Goal: Information Seeking & Learning: Learn about a topic

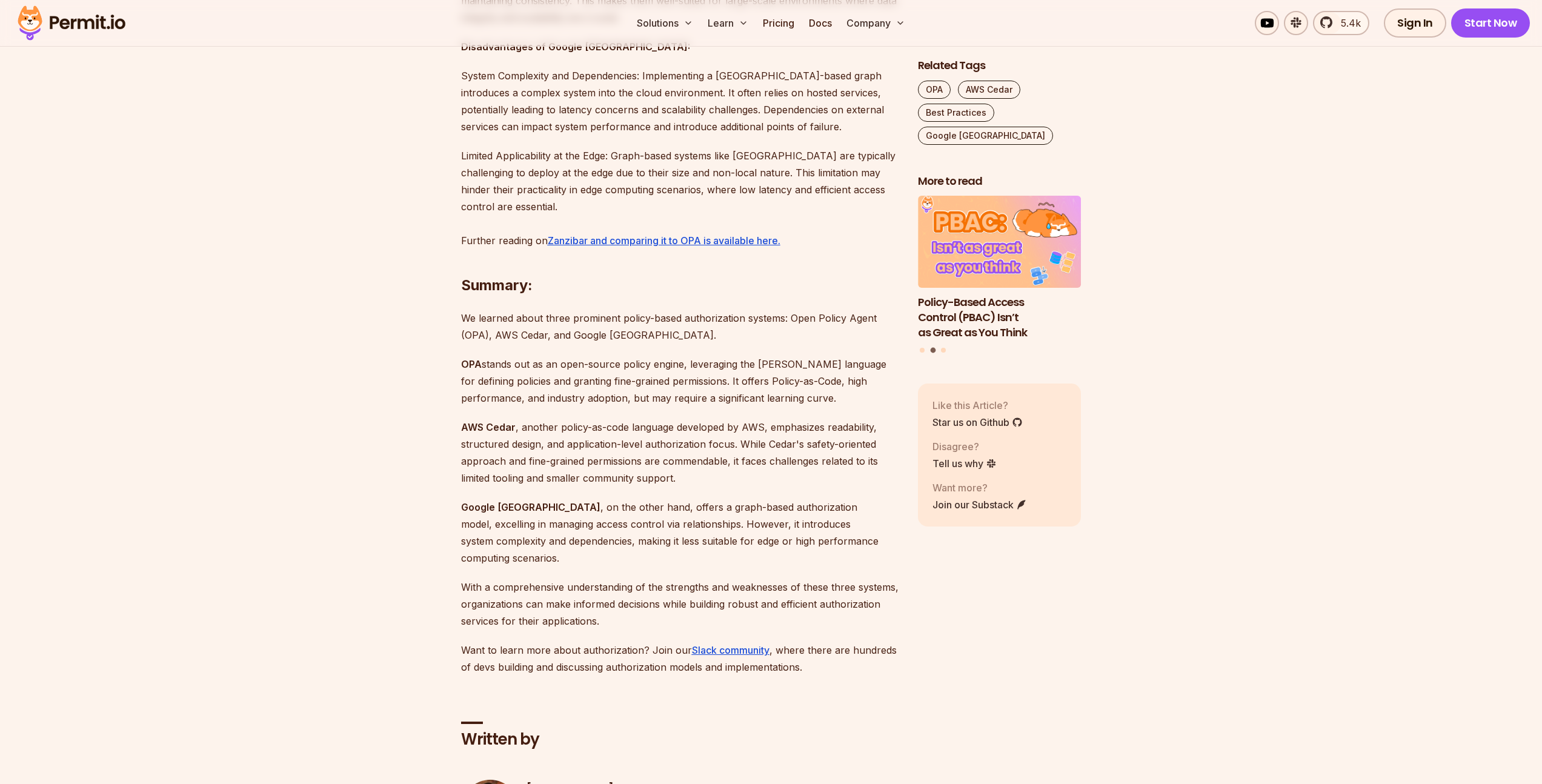
scroll to position [2675, 0]
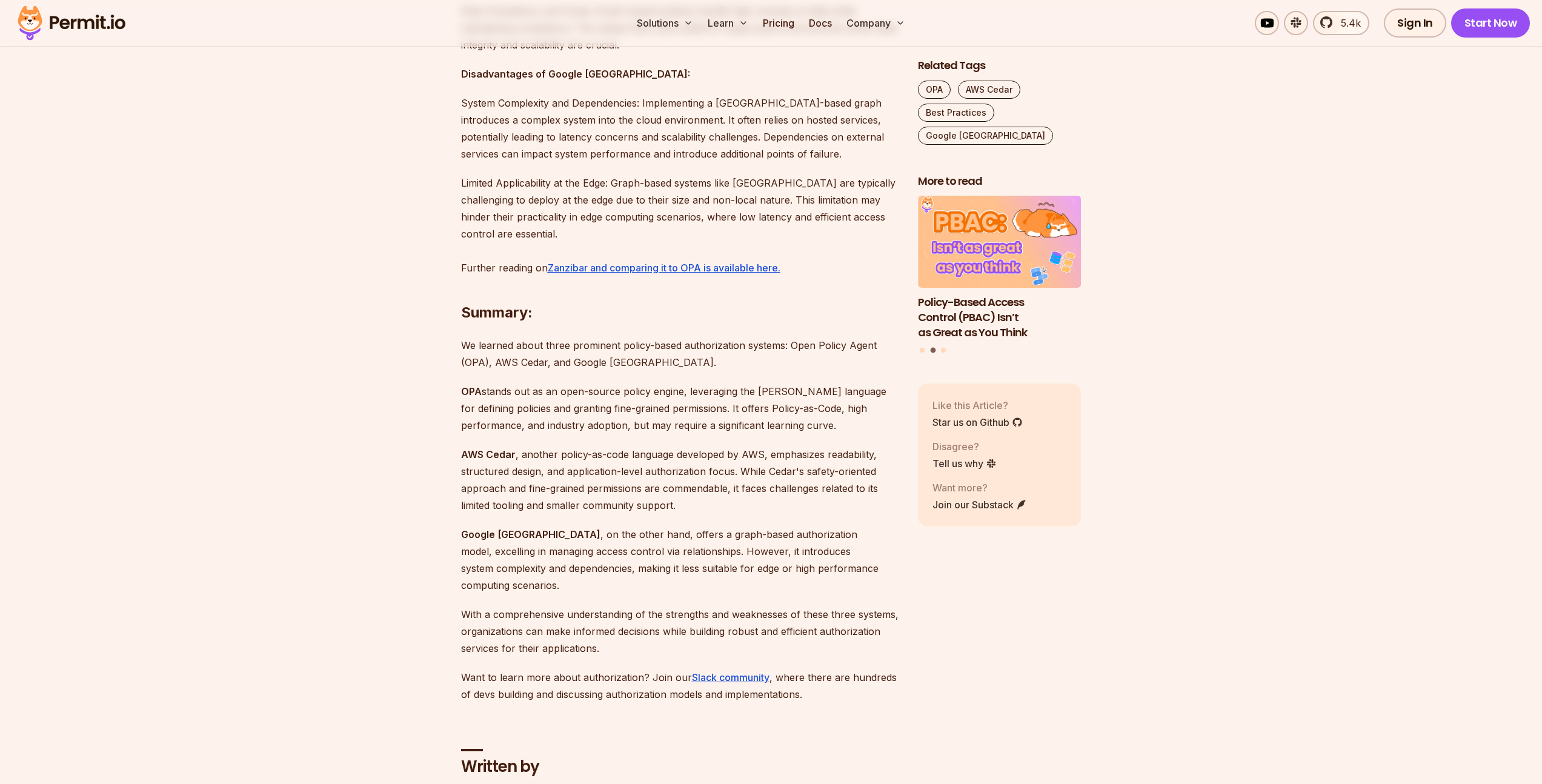
drag, startPoint x: 696, startPoint y: 350, endPoint x: 579, endPoint y: 298, distance: 128.0
drag, startPoint x: 608, startPoint y: 345, endPoint x: 488, endPoint y: 251, distance: 152.4
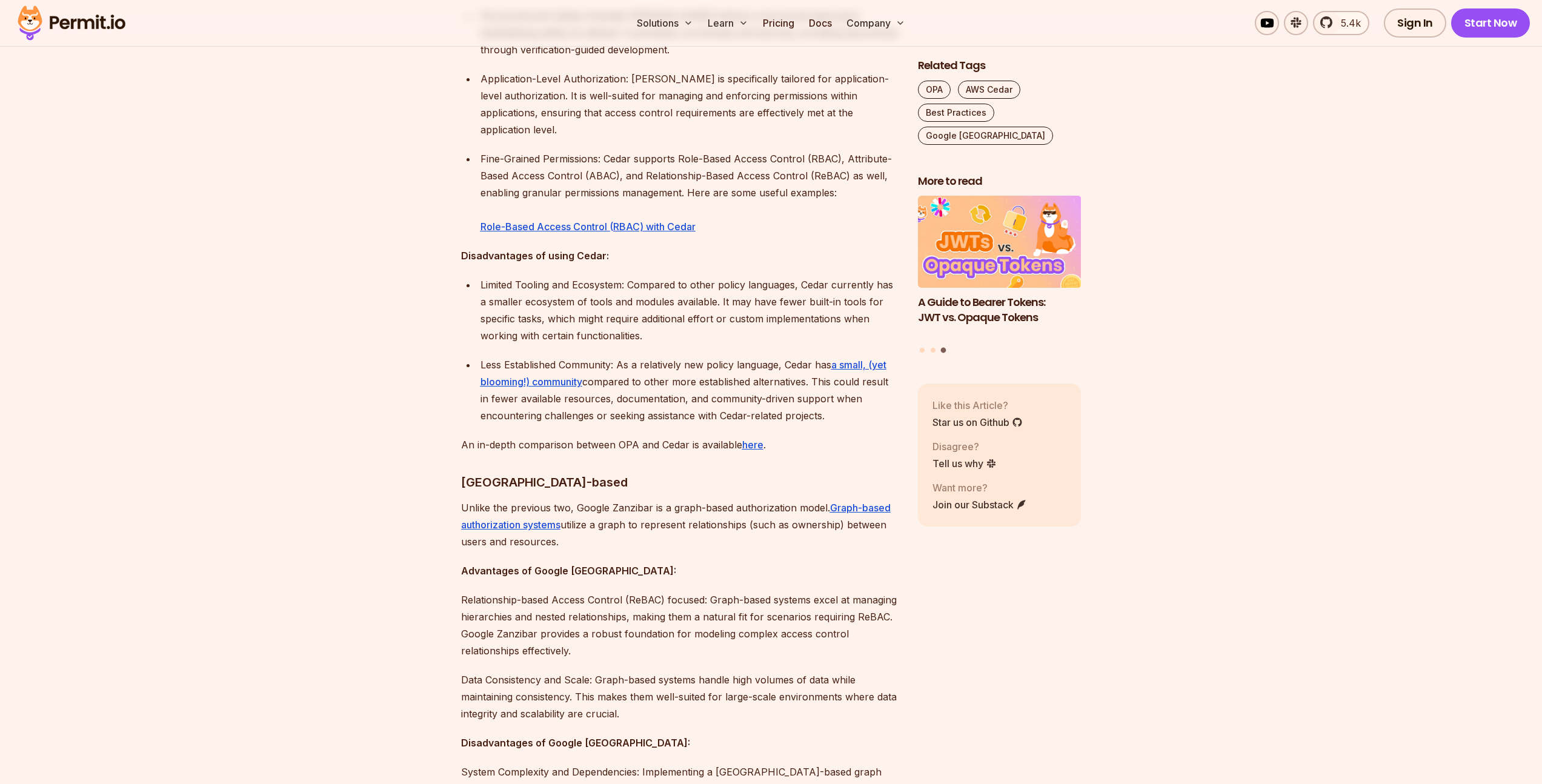
scroll to position [1937, 0]
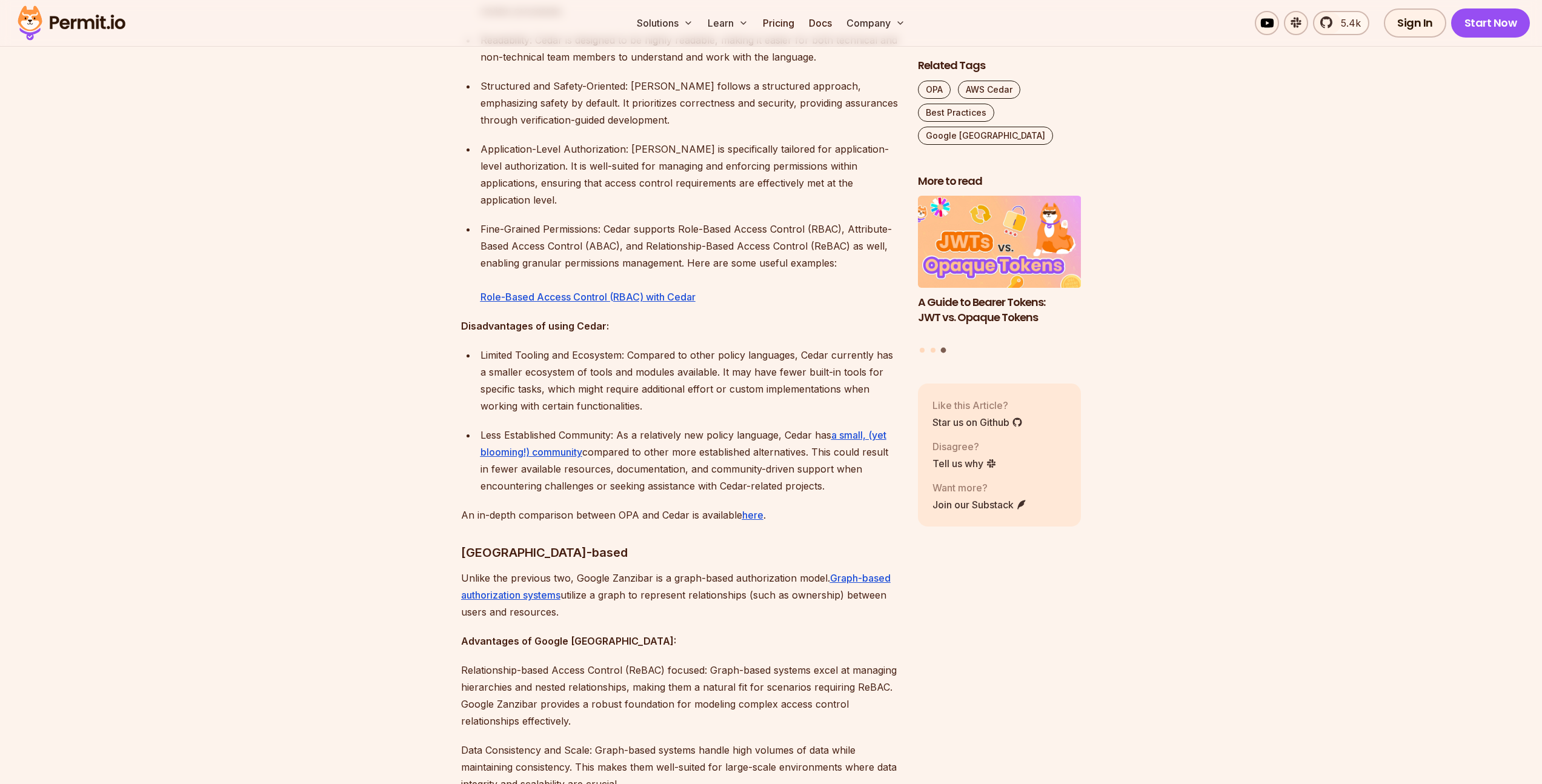
click at [339, 235] on section "Table of Contents Navigating the complex world of access control and authorizat…" at bounding box center [771, 235] width 1542 height 2912
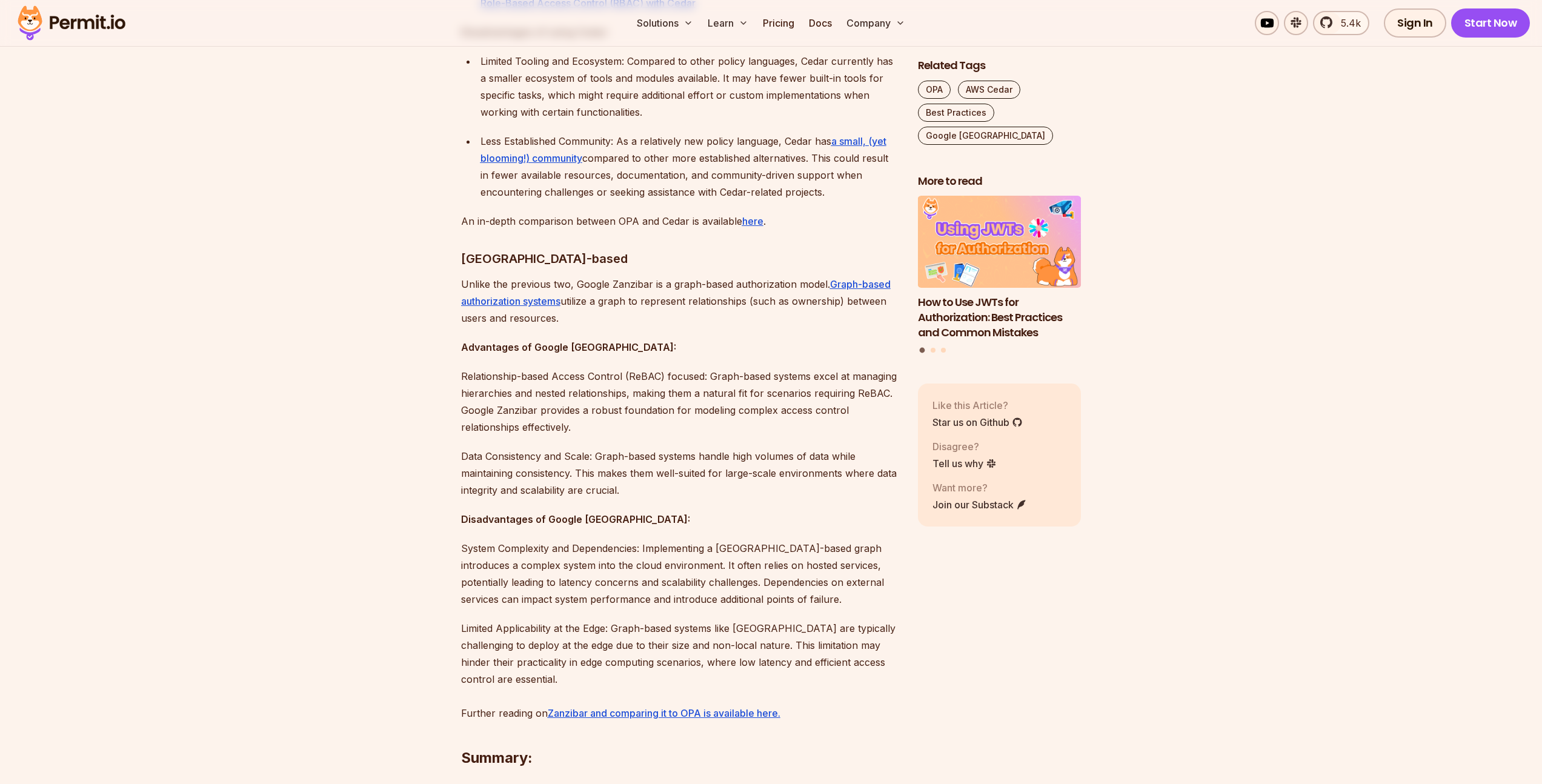
scroll to position [2235, 0]
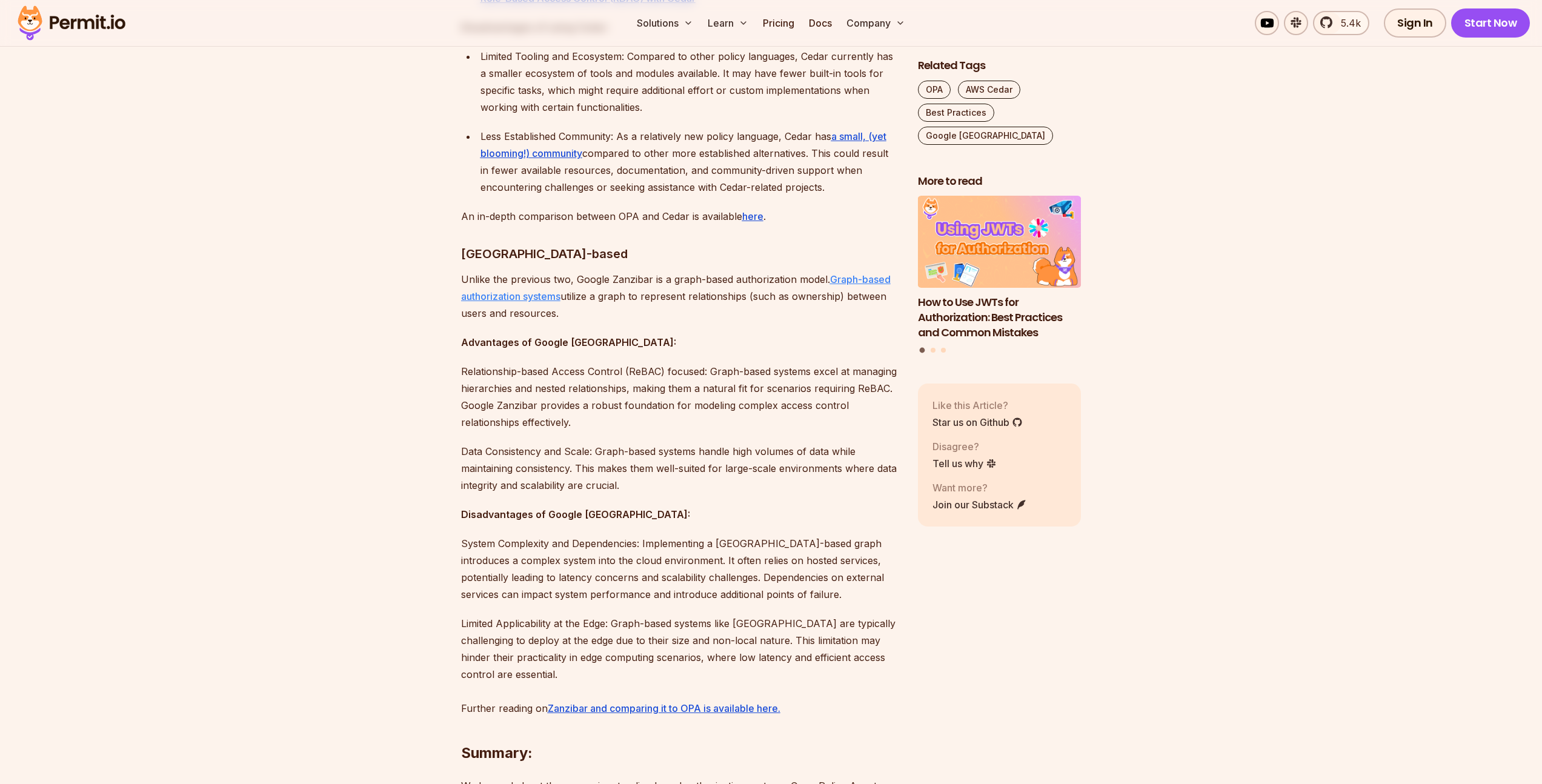
click at [527, 273] on u "Graph-based authorization systems" at bounding box center [676, 288] width 430 height 29
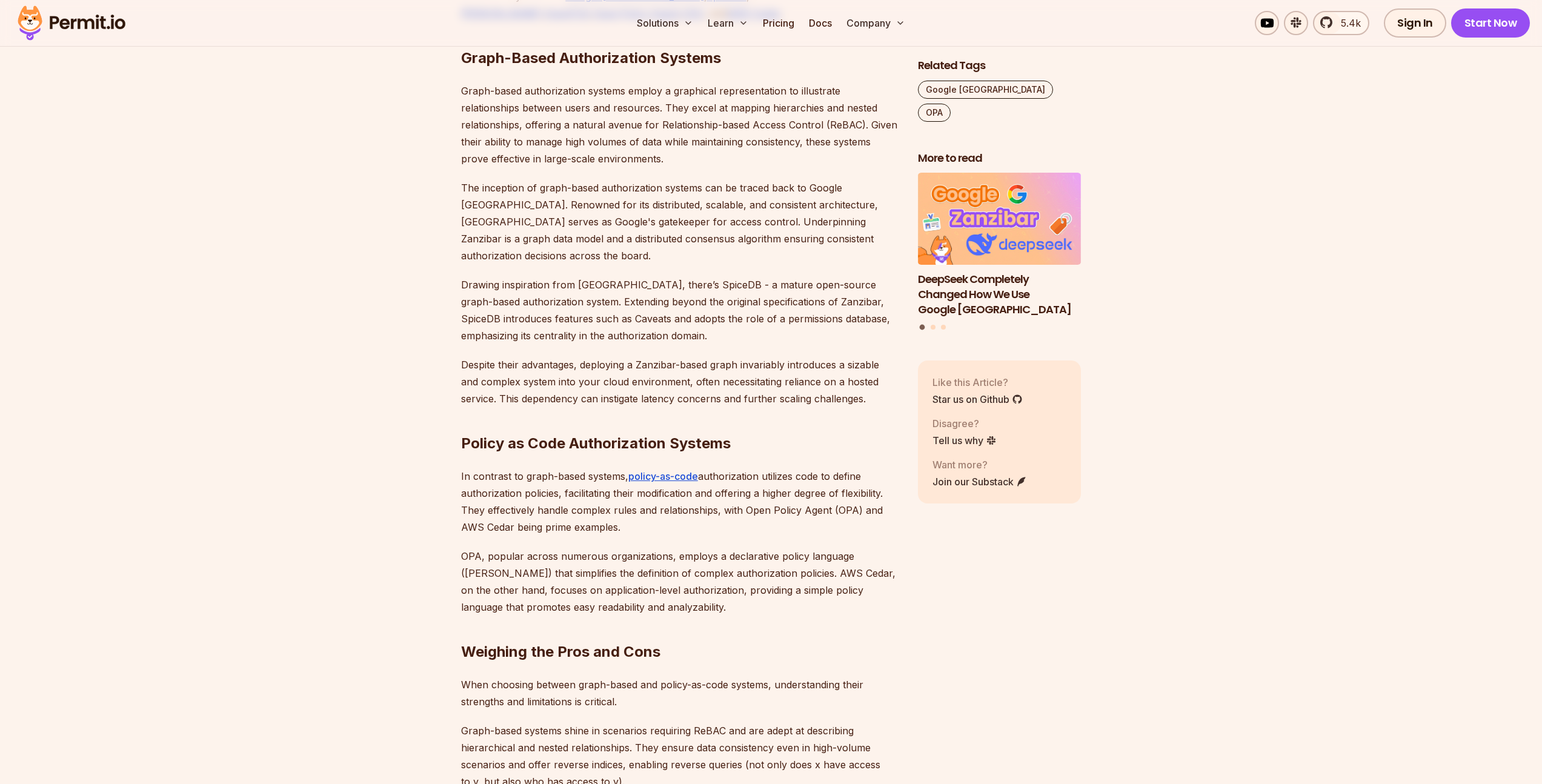
drag, startPoint x: 331, startPoint y: 161, endPoint x: 339, endPoint y: 50, distance: 111.3
